Goal: Find specific page/section: Find specific page/section

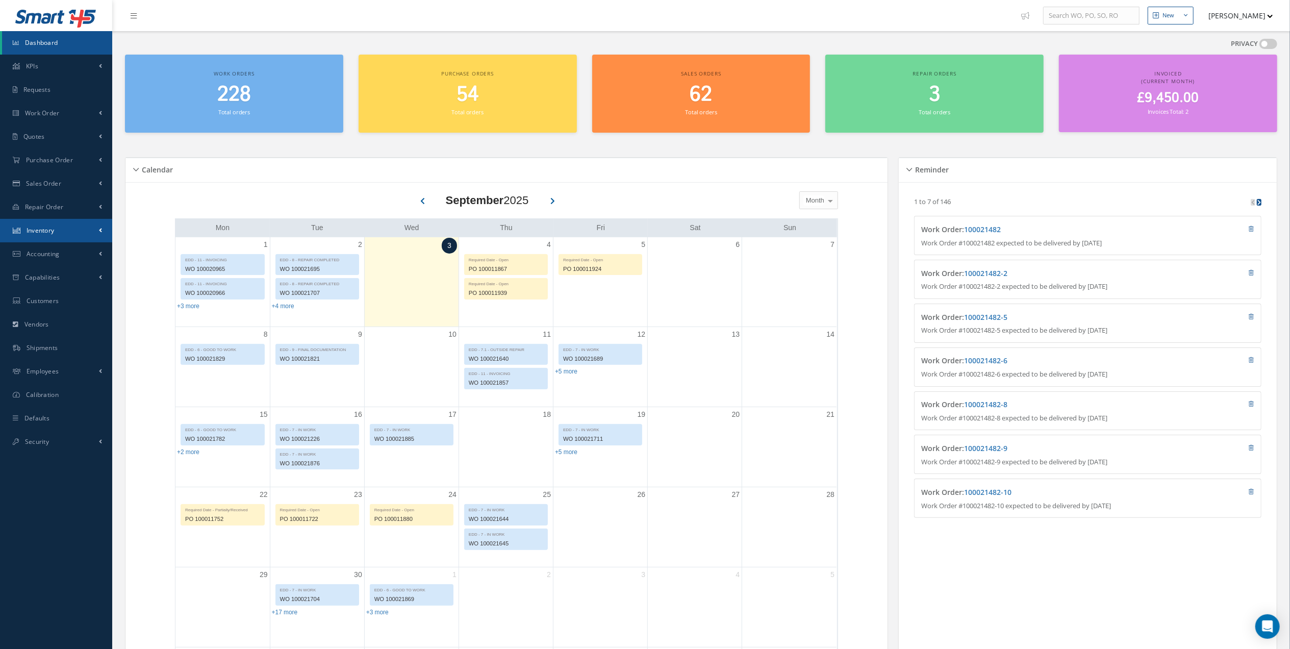
click at [78, 231] on link "Inventory" at bounding box center [56, 230] width 112 height 23
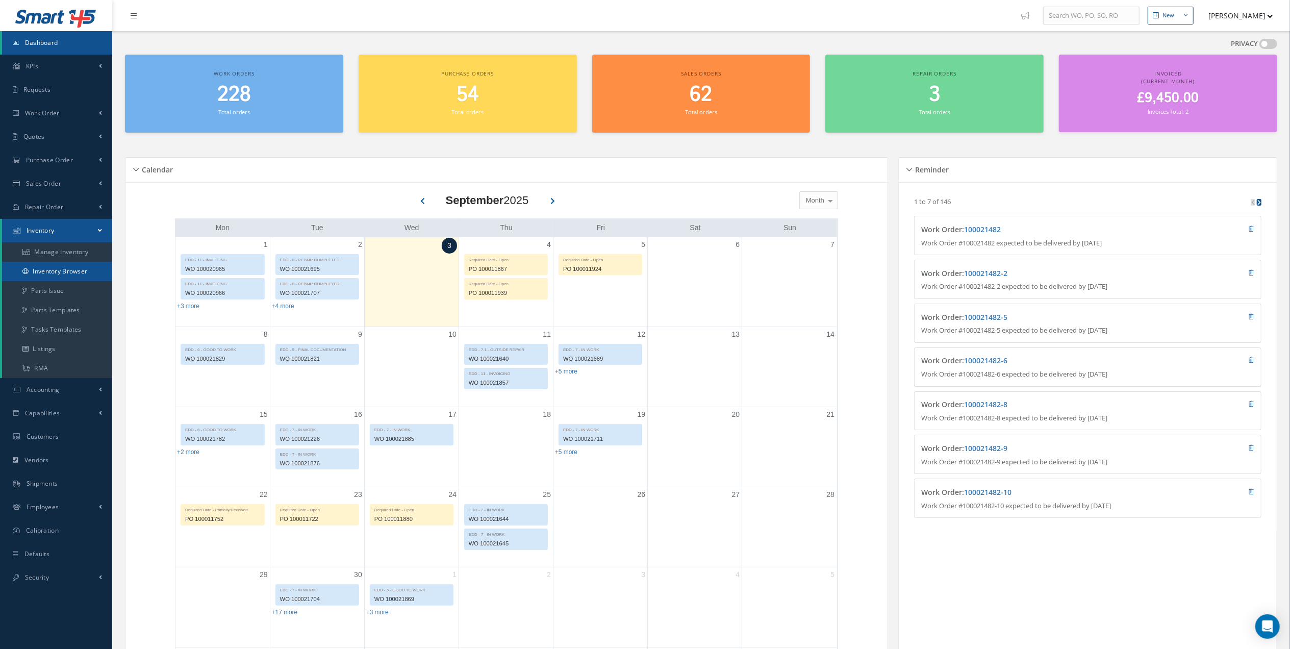
click at [61, 270] on link "Inventory Browser" at bounding box center [57, 271] width 110 height 19
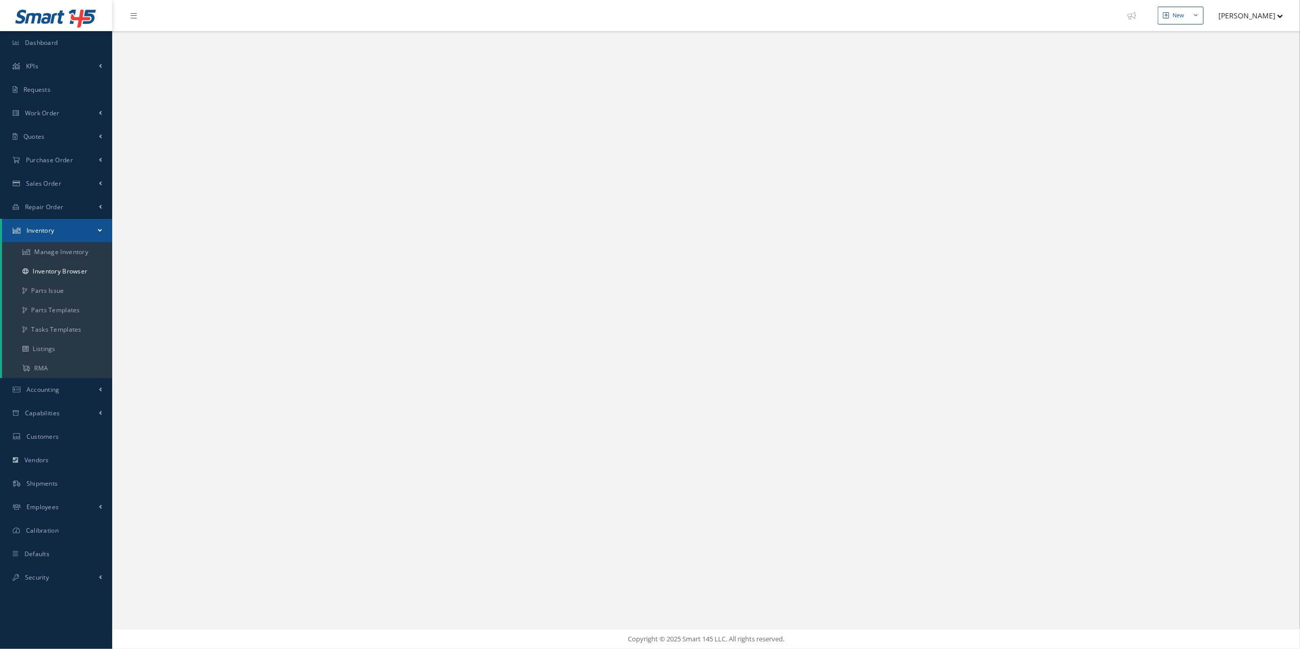
select select "25"
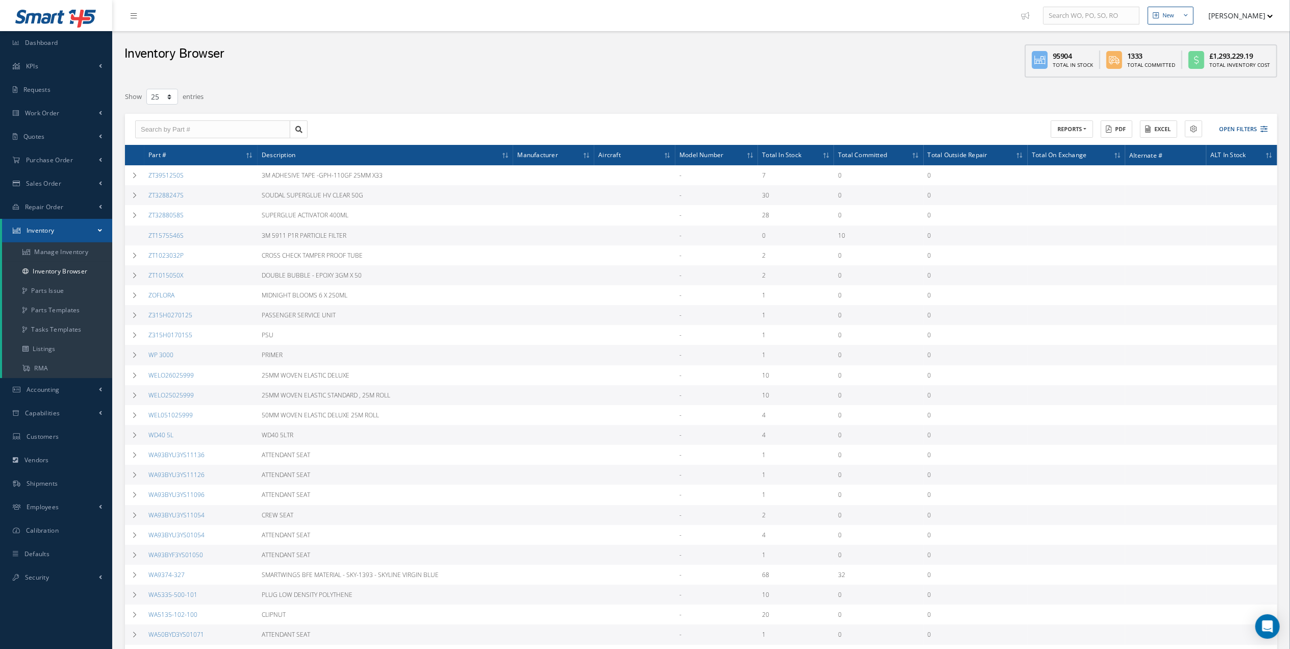
click at [1232, 27] on ul "New New Work Order New Purchase Order New Customer Quote New Sales Order New Re…" at bounding box center [1157, 15] width 281 height 31
click at [1223, 27] on ul "New New Work Order New Purchase Order New Customer Quote New Sales Order New Re…" at bounding box center [1157, 15] width 281 height 31
click at [1230, 33] on div "Inventory Browser 95904 Total In Stock 1333 Total Committed £1,293,229.19 Total…" at bounding box center [701, 57] width 1178 height 52
click at [1233, 28] on ul "New New Work Order New Purchase Order New Customer Quote New Sales Order New Re…" at bounding box center [1157, 15] width 281 height 31
click at [1235, 21] on button "[PERSON_NAME]" at bounding box center [1236, 16] width 74 height 20
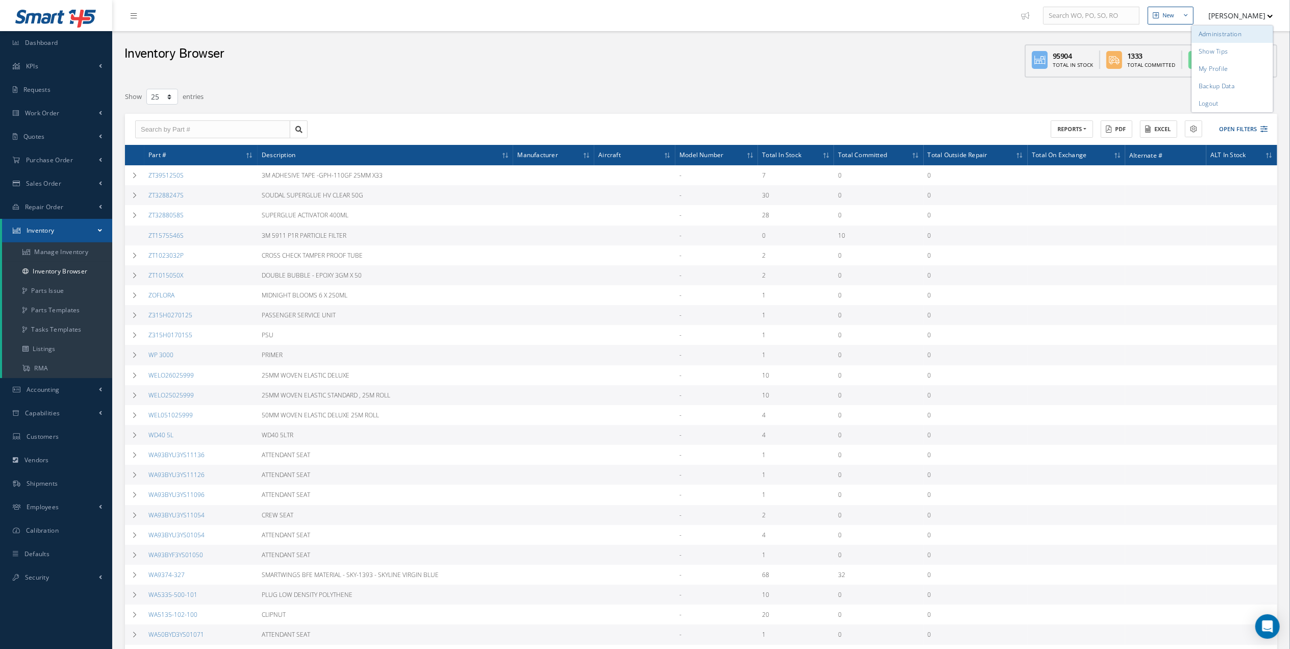
click at [1233, 36] on link "Administration" at bounding box center [1233, 34] width 82 height 17
